Goal: Task Accomplishment & Management: Use online tool/utility

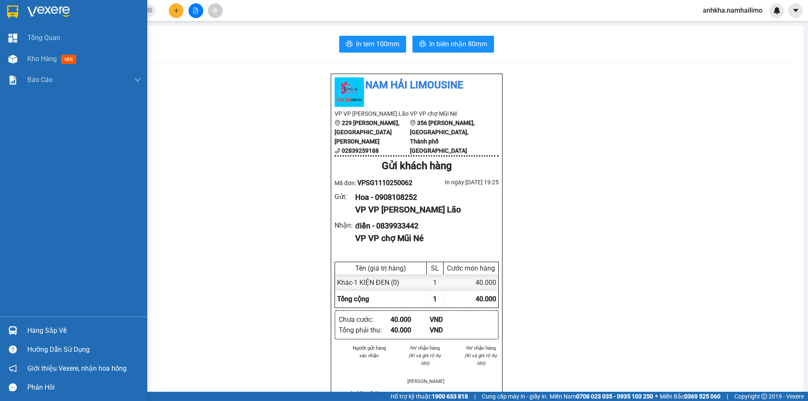
click at [50, 50] on div "Kho hàng mới" at bounding box center [84, 58] width 114 height 21
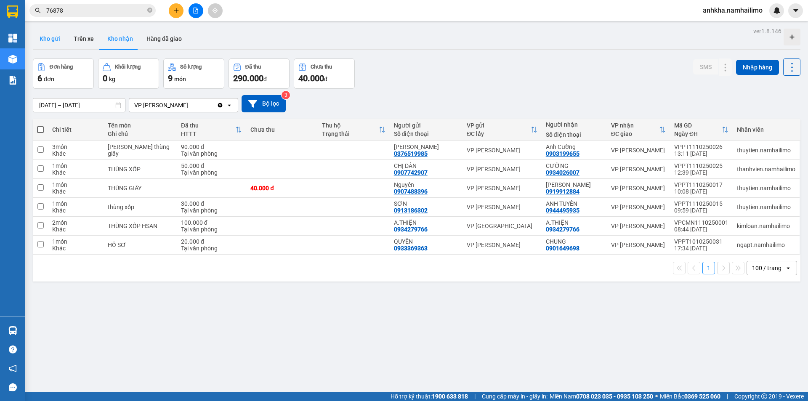
click at [58, 45] on button "Kho gửi" at bounding box center [50, 39] width 34 height 20
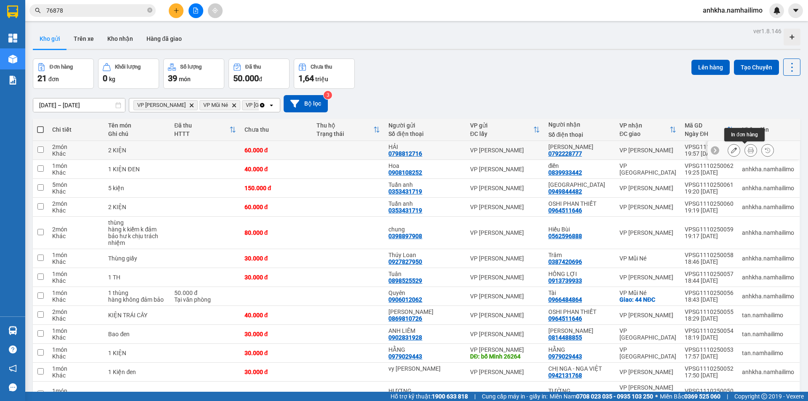
click at [748, 148] on icon at bounding box center [751, 150] width 6 height 6
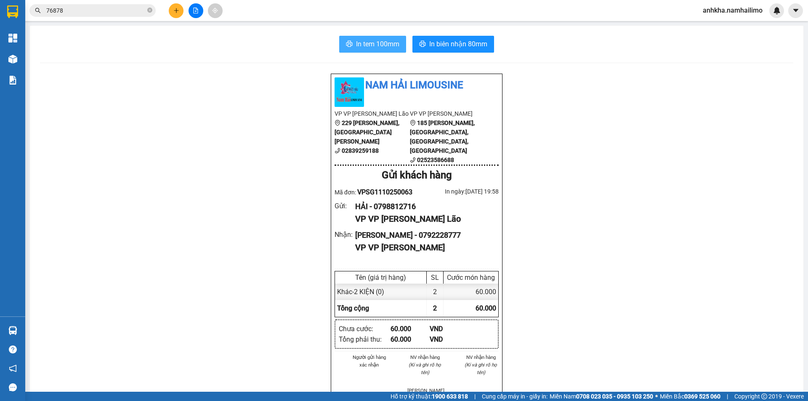
click at [384, 36] on button "In tem 100mm" at bounding box center [372, 44] width 67 height 17
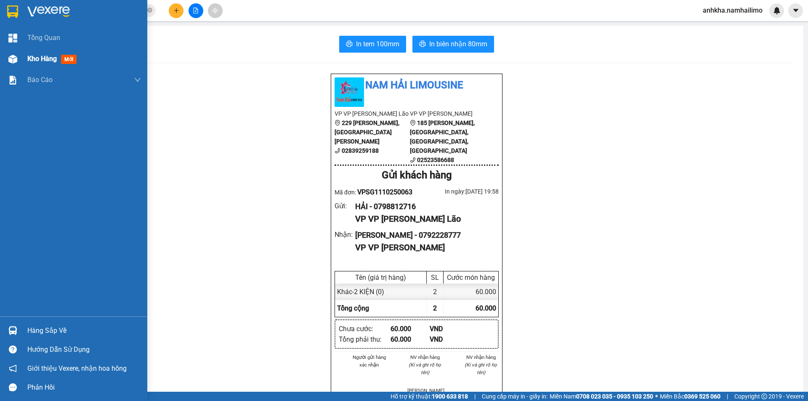
click at [21, 52] on div "Kho hàng mới" at bounding box center [73, 58] width 147 height 21
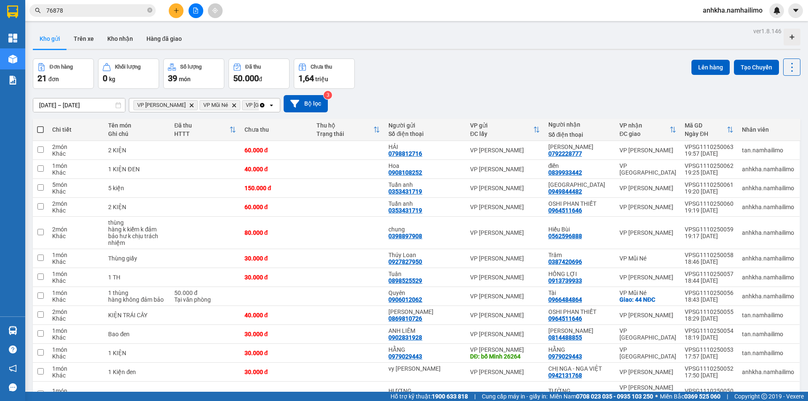
click at [54, 37] on button "Kho gửi" at bounding box center [50, 39] width 34 height 20
click at [82, 34] on button "Trên xe" at bounding box center [84, 39] width 34 height 20
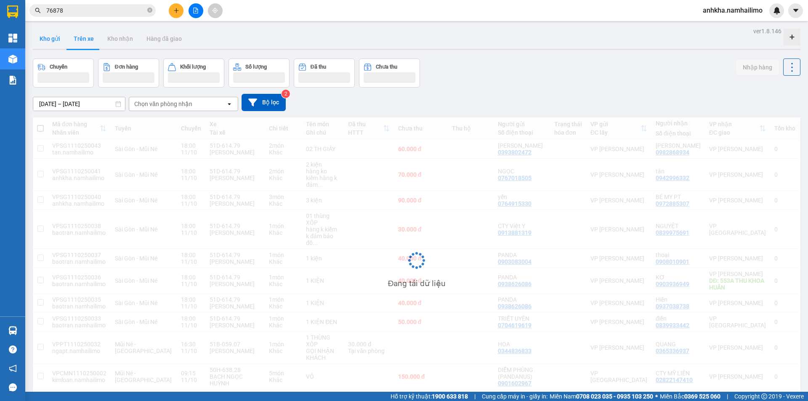
click at [44, 42] on button "Kho gửi" at bounding box center [50, 39] width 34 height 20
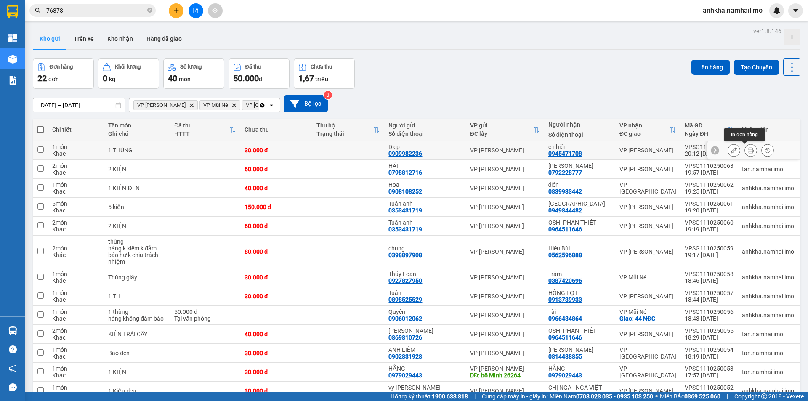
click at [745, 145] on button at bounding box center [751, 150] width 12 height 15
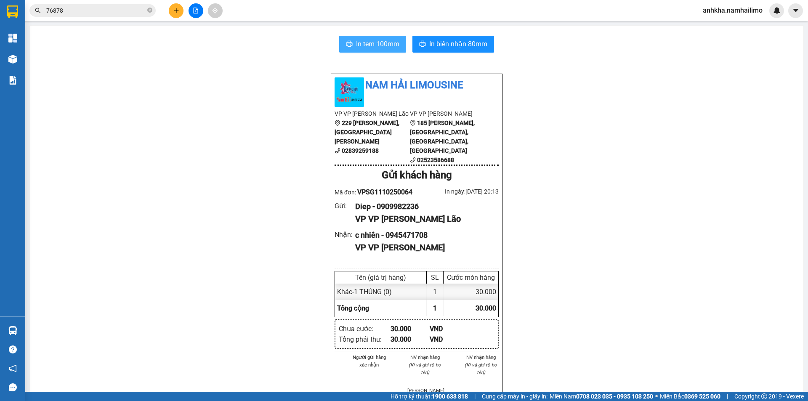
click at [383, 42] on span "In tem 100mm" at bounding box center [377, 44] width 43 height 11
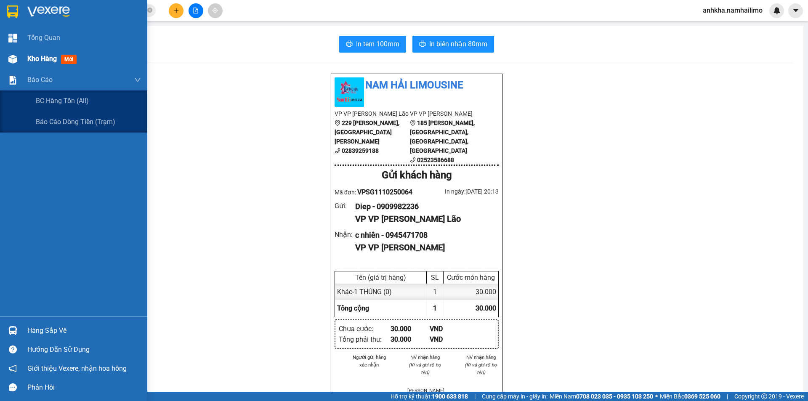
click at [14, 68] on div "Kho hàng mới" at bounding box center [73, 58] width 147 height 21
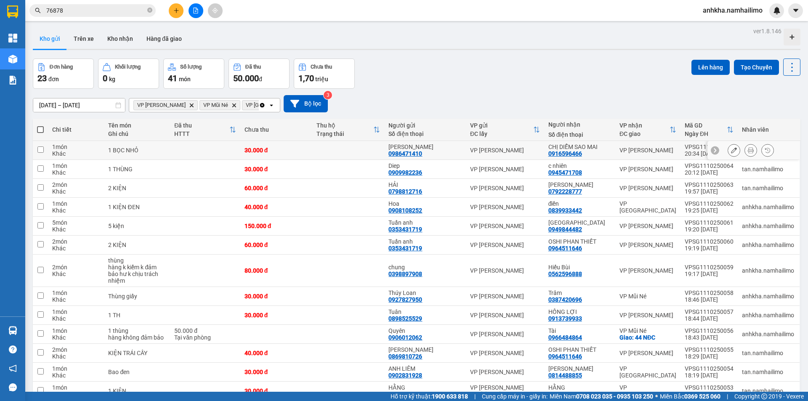
click at [745, 154] on button at bounding box center [751, 150] width 12 height 15
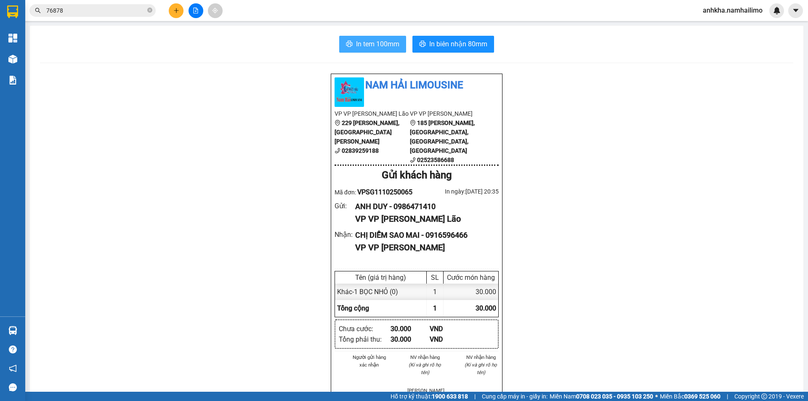
click at [377, 49] on span "In tem 100mm" at bounding box center [377, 44] width 43 height 11
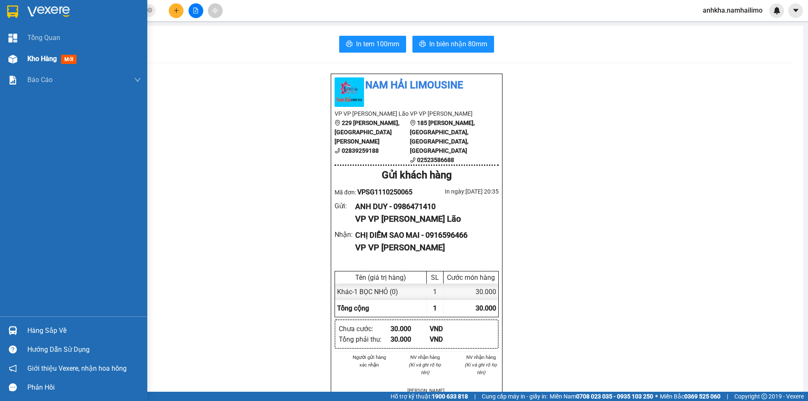
click at [21, 66] on div "Kho hàng mới" at bounding box center [73, 58] width 147 height 21
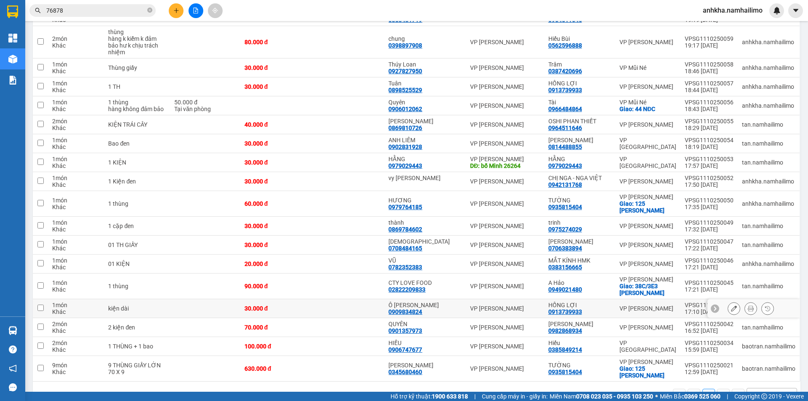
scroll to position [246, 0]
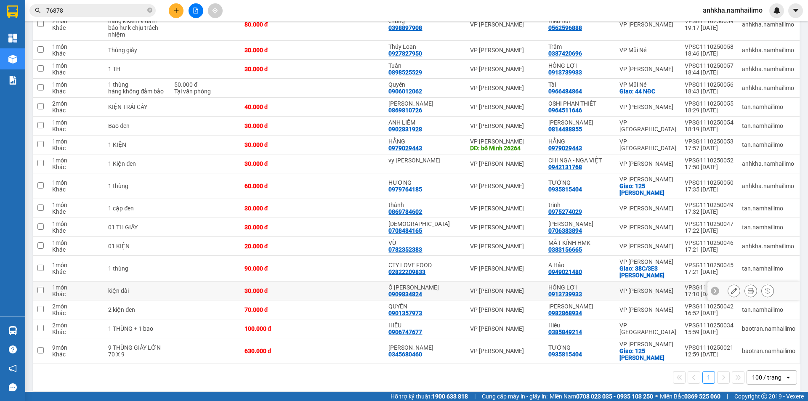
click at [345, 287] on td at bounding box center [348, 291] width 72 height 19
checkbox input "true"
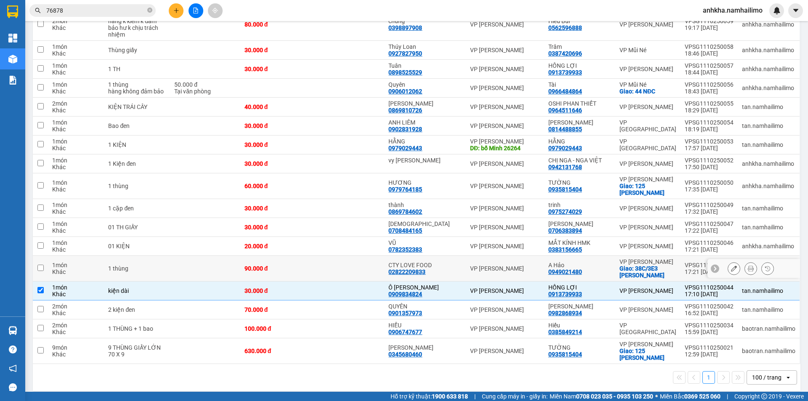
click at [348, 269] on td at bounding box center [348, 269] width 72 height 26
checkbox input "true"
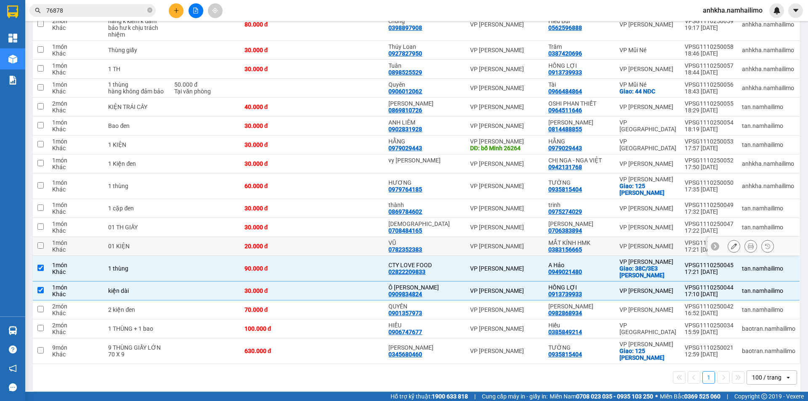
click at [357, 240] on td at bounding box center [348, 246] width 72 height 19
checkbox input "true"
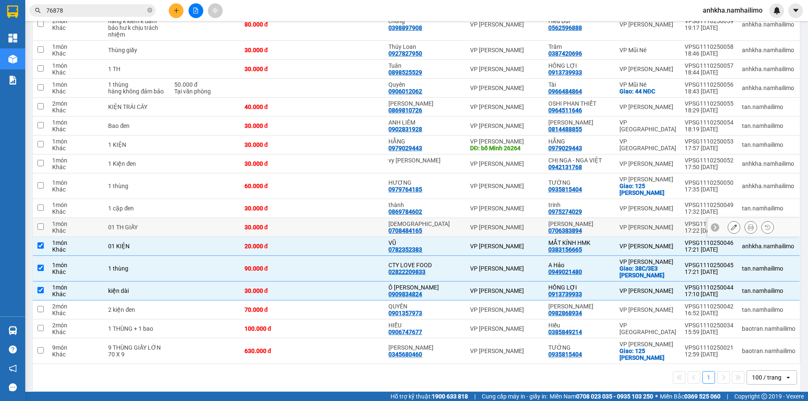
click at [384, 219] on td at bounding box center [348, 227] width 72 height 19
checkbox input "true"
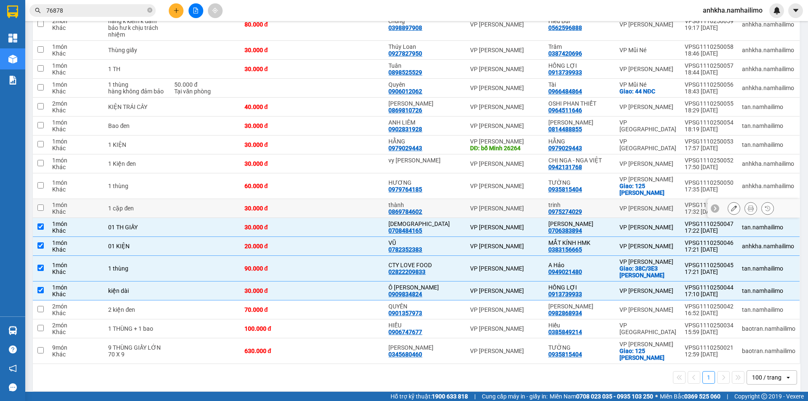
click at [374, 199] on td at bounding box center [348, 208] width 72 height 19
checkbox input "true"
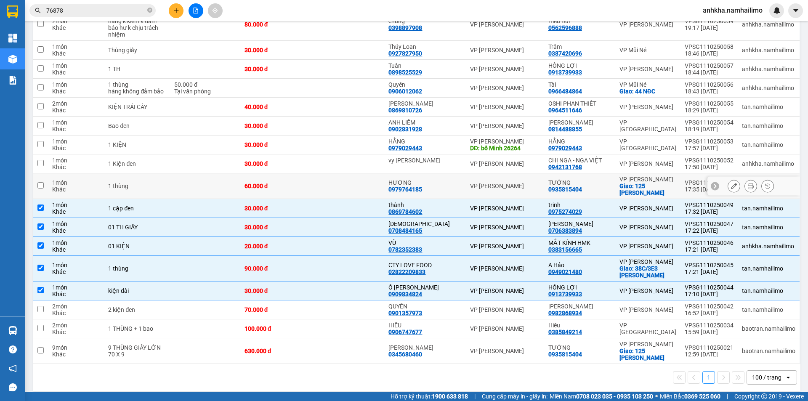
click at [357, 184] on td at bounding box center [348, 186] width 72 height 26
checkbox input "true"
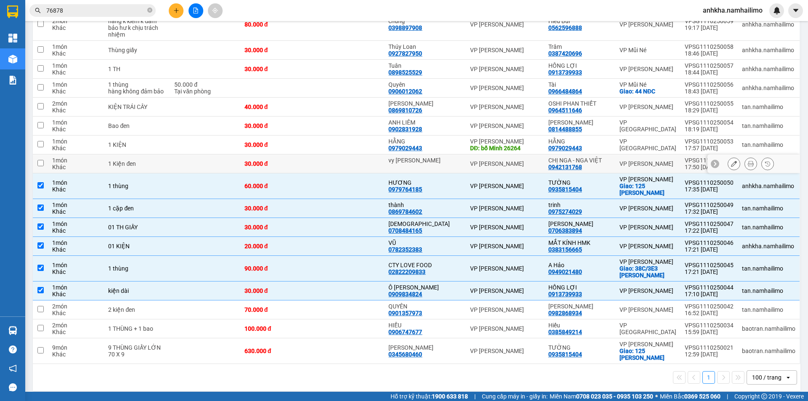
click at [348, 159] on td at bounding box center [348, 163] width 72 height 19
checkbox input "true"
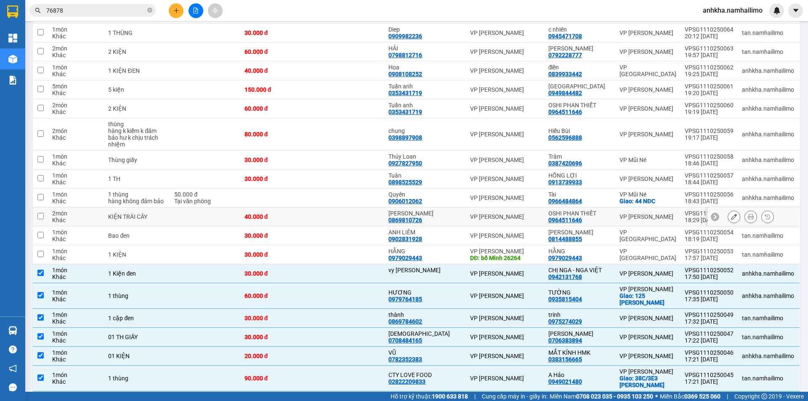
scroll to position [120, 0]
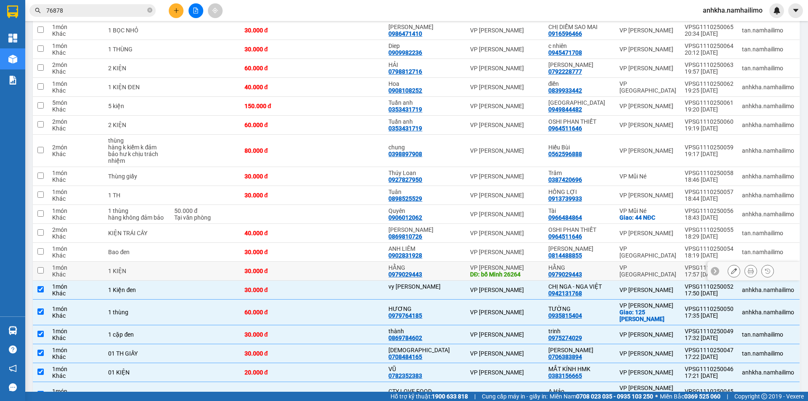
click at [353, 262] on td at bounding box center [348, 271] width 72 height 19
checkbox input "true"
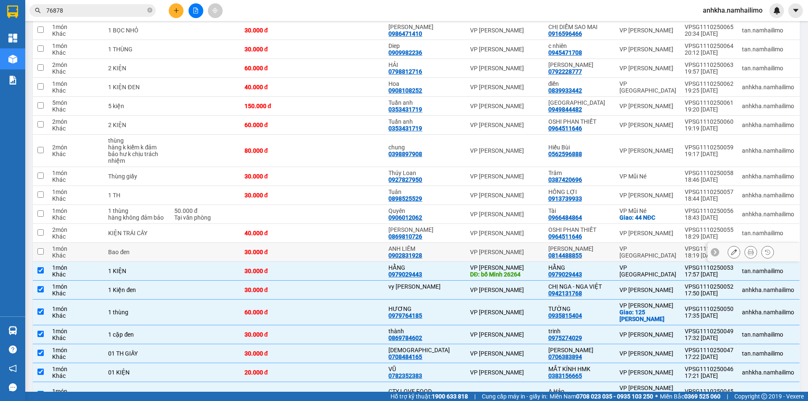
click at [351, 246] on td at bounding box center [348, 252] width 72 height 19
checkbox input "true"
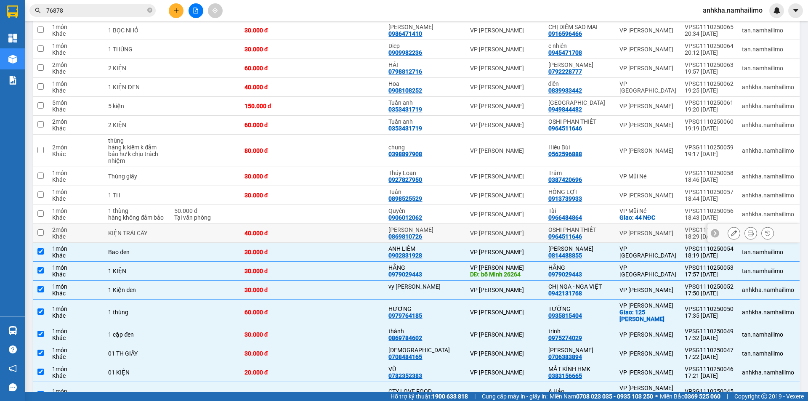
click at [351, 227] on td at bounding box center [348, 233] width 72 height 19
checkbox input "true"
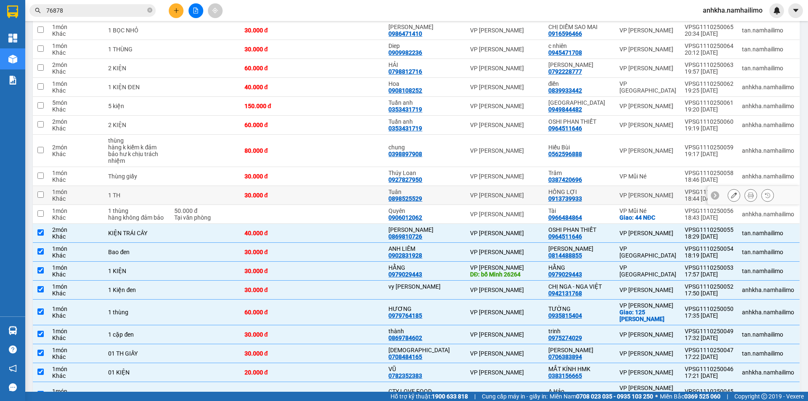
click at [354, 186] on td at bounding box center [348, 195] width 72 height 19
checkbox input "true"
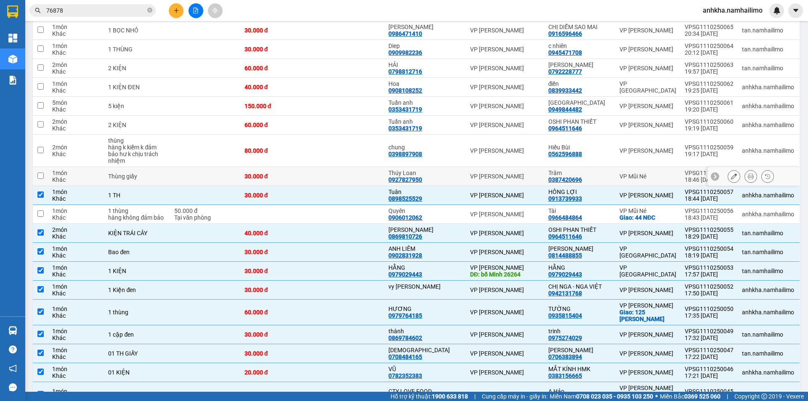
click at [356, 172] on td at bounding box center [348, 176] width 72 height 19
checkbox input "true"
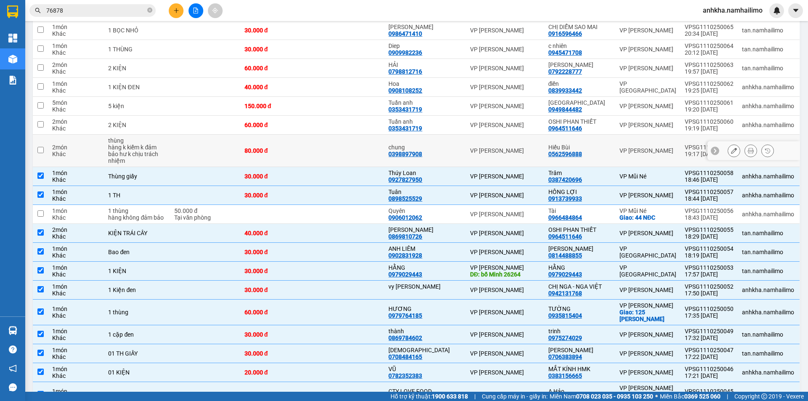
click at [336, 144] on td at bounding box center [348, 151] width 72 height 32
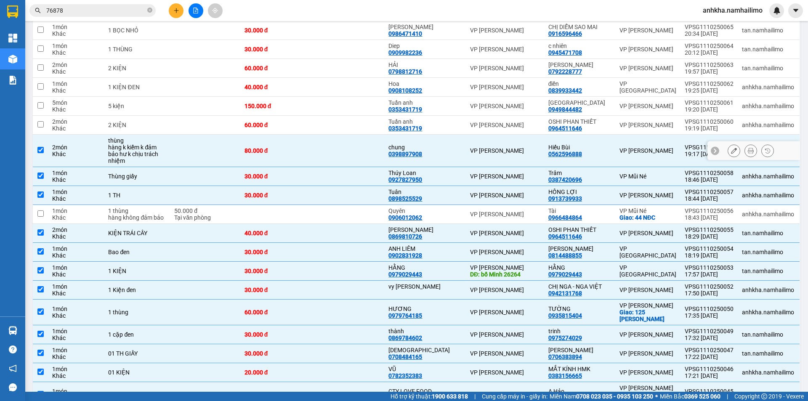
click at [336, 141] on td at bounding box center [348, 151] width 72 height 32
checkbox input "false"
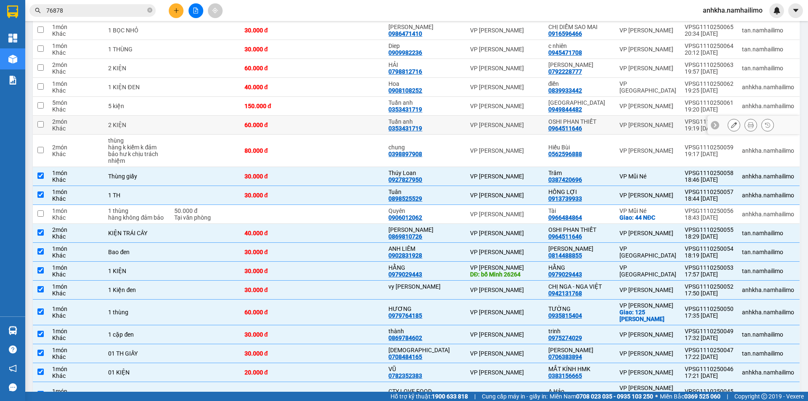
click at [339, 127] on td at bounding box center [348, 125] width 72 height 19
checkbox input "true"
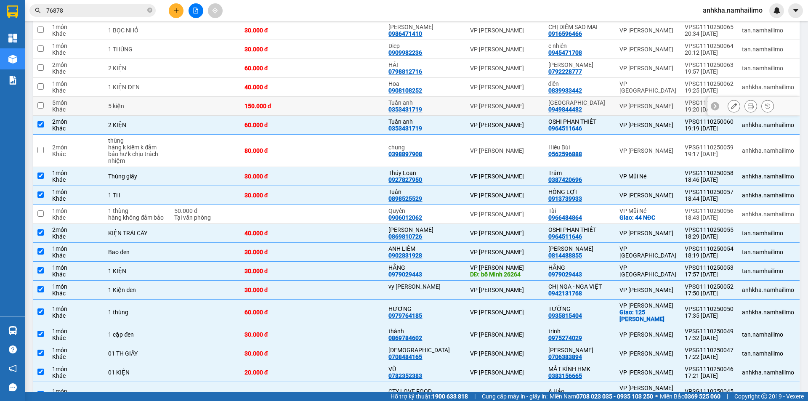
click at [344, 105] on td at bounding box center [348, 106] width 72 height 19
checkbox input "true"
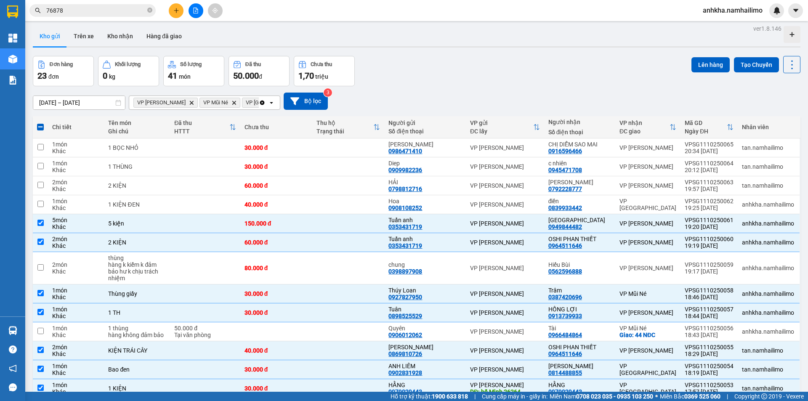
scroll to position [0, 0]
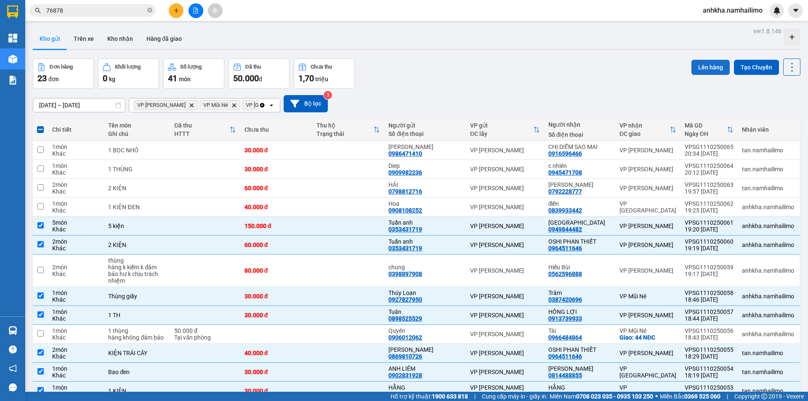
click at [714, 63] on button "Lên hàng" at bounding box center [710, 67] width 38 height 15
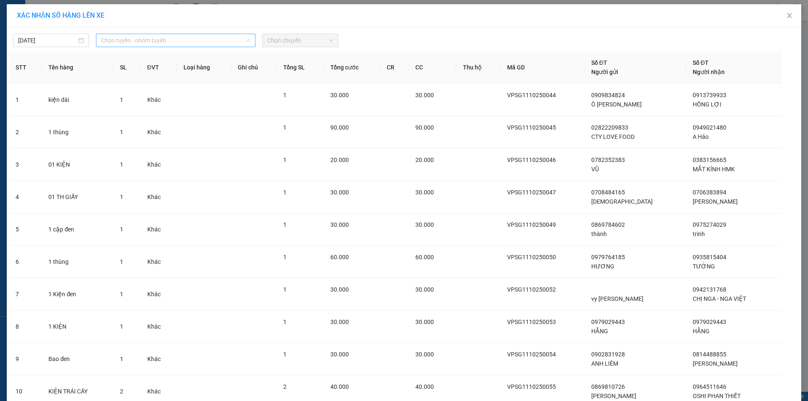
click at [173, 42] on span "Chọn tuyến - nhóm tuyến" at bounding box center [175, 40] width 149 height 13
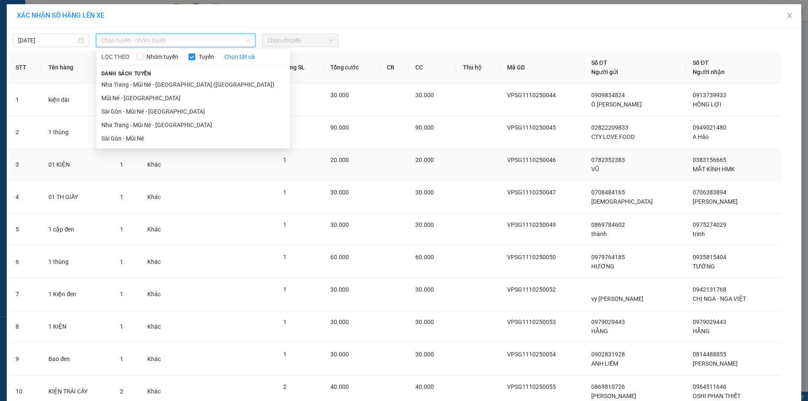
click at [141, 149] on td "Khác" at bounding box center [159, 165] width 37 height 32
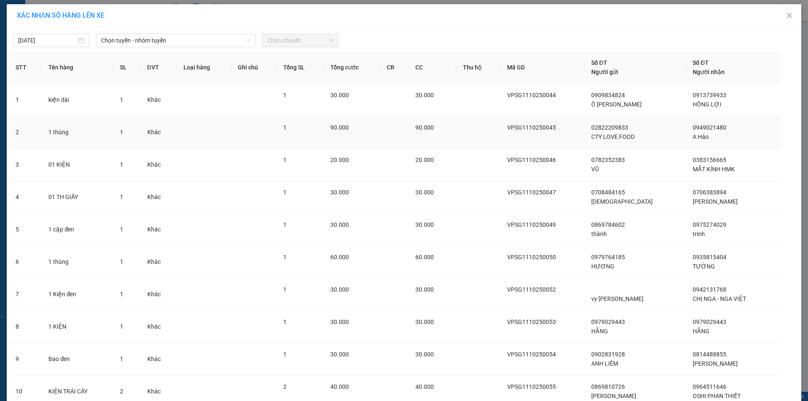
click at [141, 139] on td "Khác" at bounding box center [159, 132] width 37 height 32
click at [169, 50] on div "[DATE] Chọn tuyến - nhóm tuyến LỌC THEO Nhóm tuyến Tuyến Chọn tất cả Danh sách …" at bounding box center [404, 307] width 794 height 561
click at [176, 43] on span "Chọn tuyến - nhóm tuyến" at bounding box center [175, 40] width 149 height 13
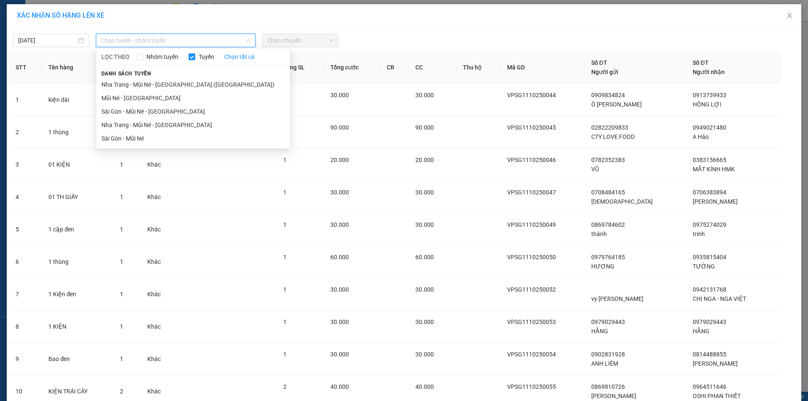
drag, startPoint x: 116, startPoint y: 135, endPoint x: 297, endPoint y: 49, distance: 201.0
click at [115, 131] on ul "Nha Trang - Mũi Né - [GEOGRAPHIC_DATA] ([GEOGRAPHIC_DATA]) Mũi Né - [GEOGRAPHIC…" at bounding box center [193, 111] width 194 height 67
click at [110, 144] on li "Sài Gòn - Mũi Né" at bounding box center [193, 138] width 194 height 13
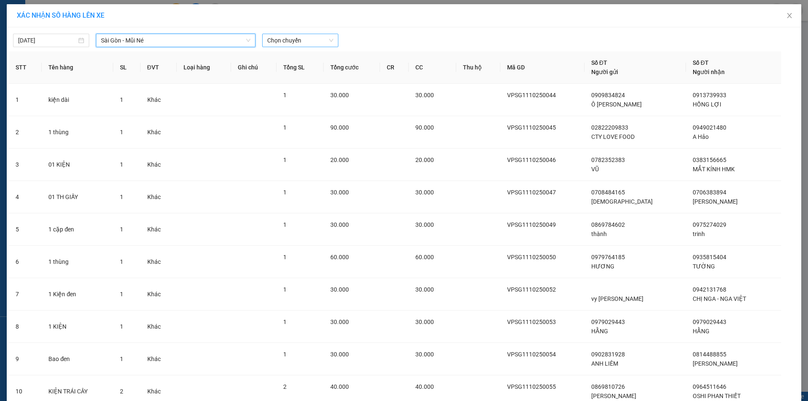
click at [313, 42] on span "Chọn chuyến" at bounding box center [300, 40] width 66 height 13
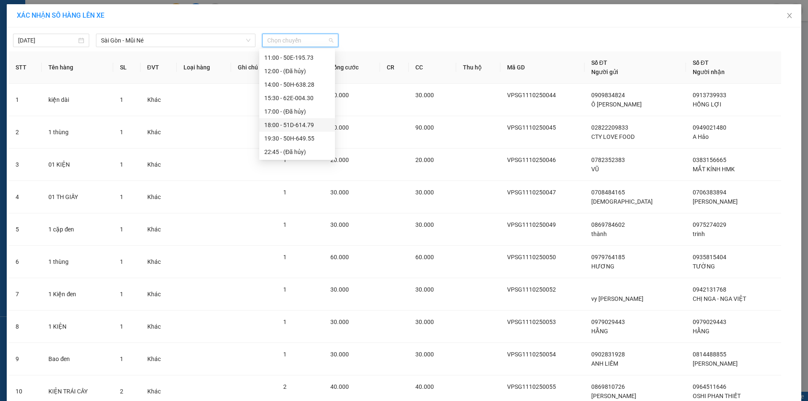
scroll to position [94, 0]
click at [280, 137] on div "19:30 - 50H-649.55" at bounding box center [297, 137] width 66 height 9
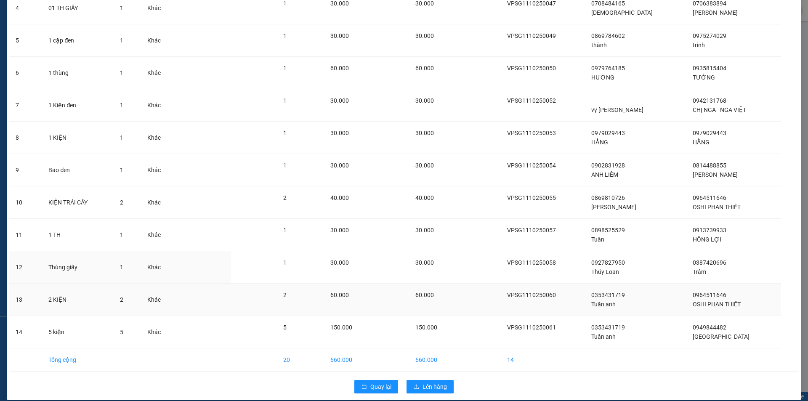
scroll to position [203, 0]
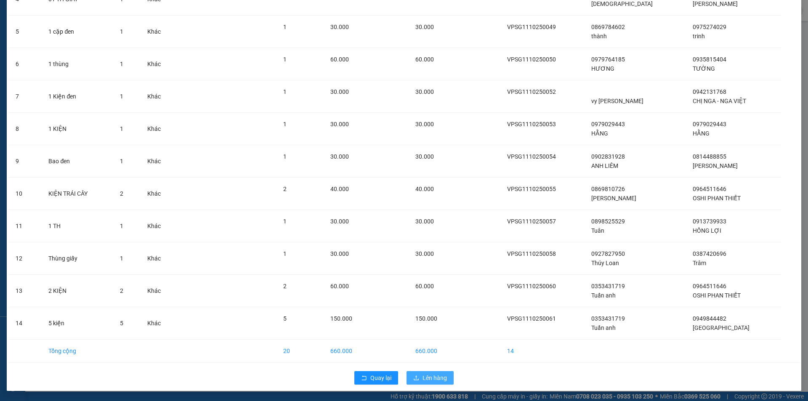
click at [415, 374] on button "Lên hàng" at bounding box center [429, 377] width 47 height 13
